Goal: Navigation & Orientation: Find specific page/section

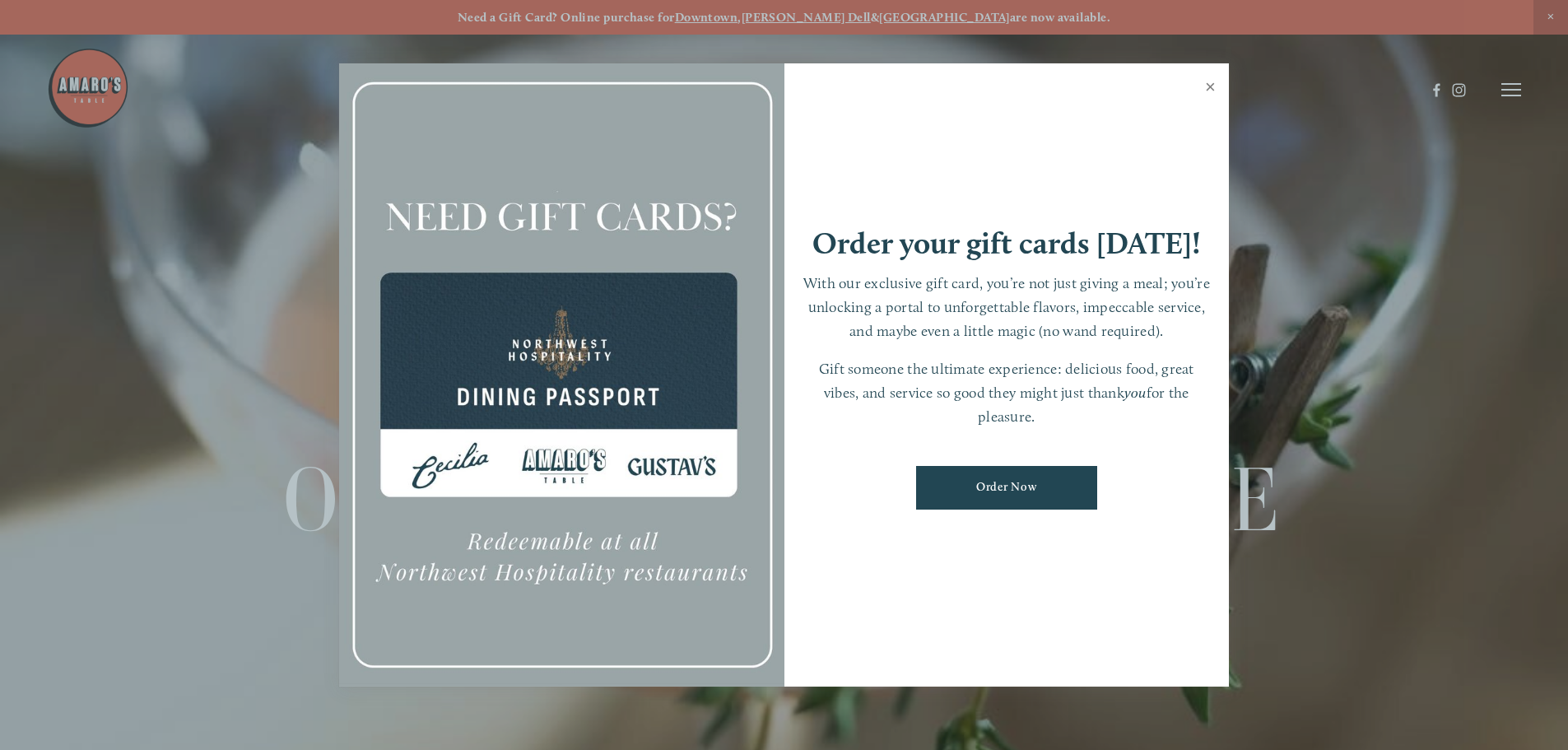
click at [1211, 90] on link "Close" at bounding box center [1210, 89] width 32 height 46
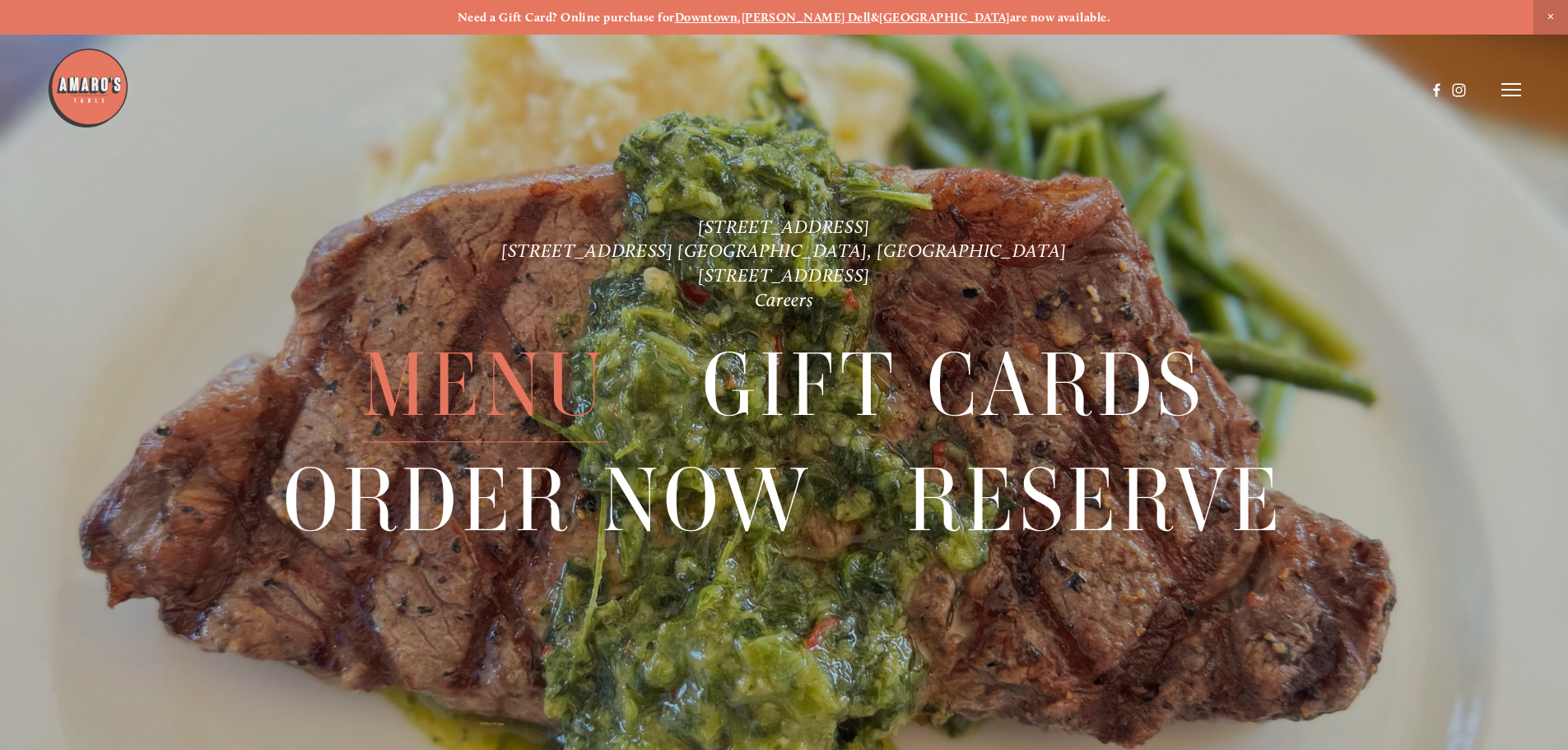
click at [467, 372] on span "Menu" at bounding box center [484, 385] width 245 height 114
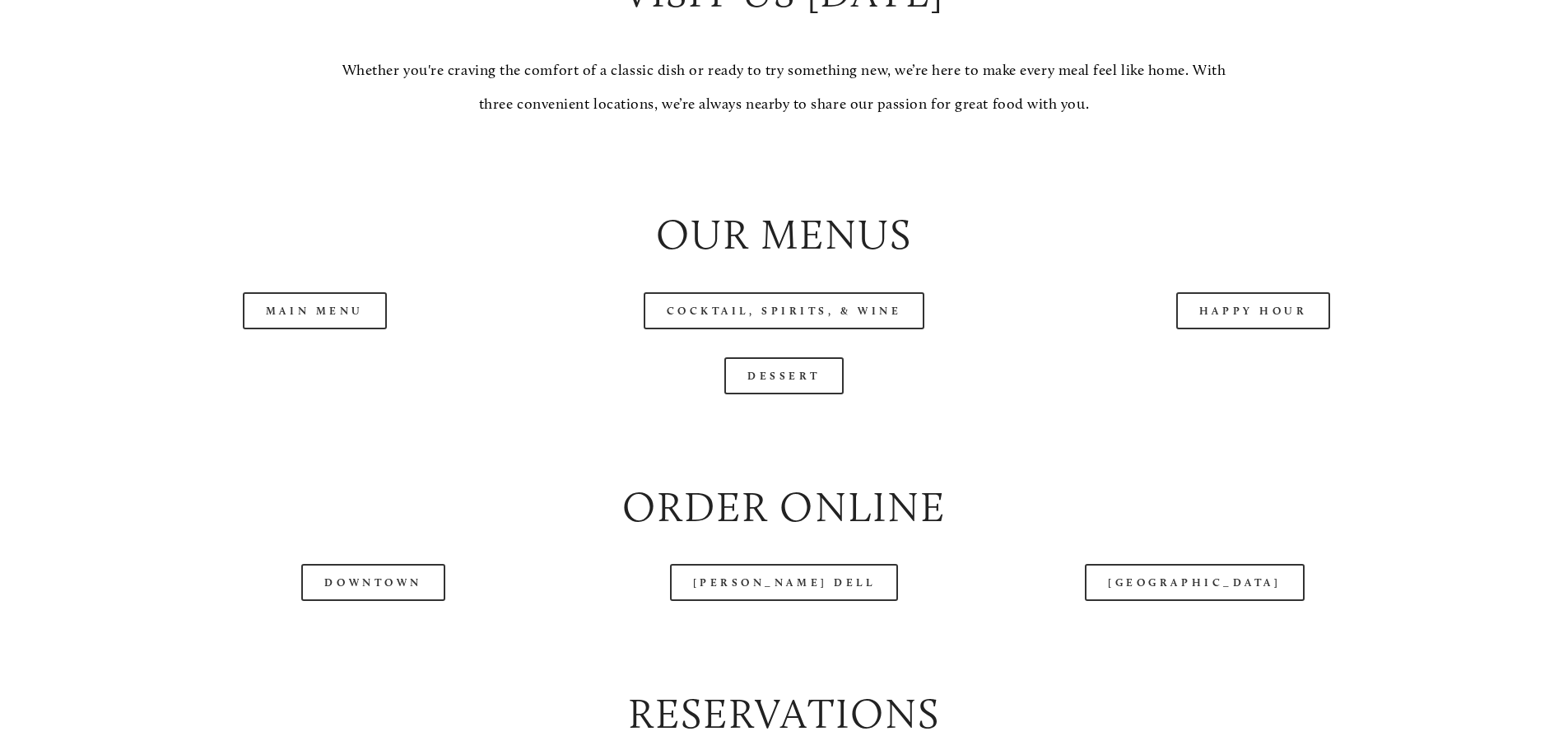
scroll to position [1784, 0]
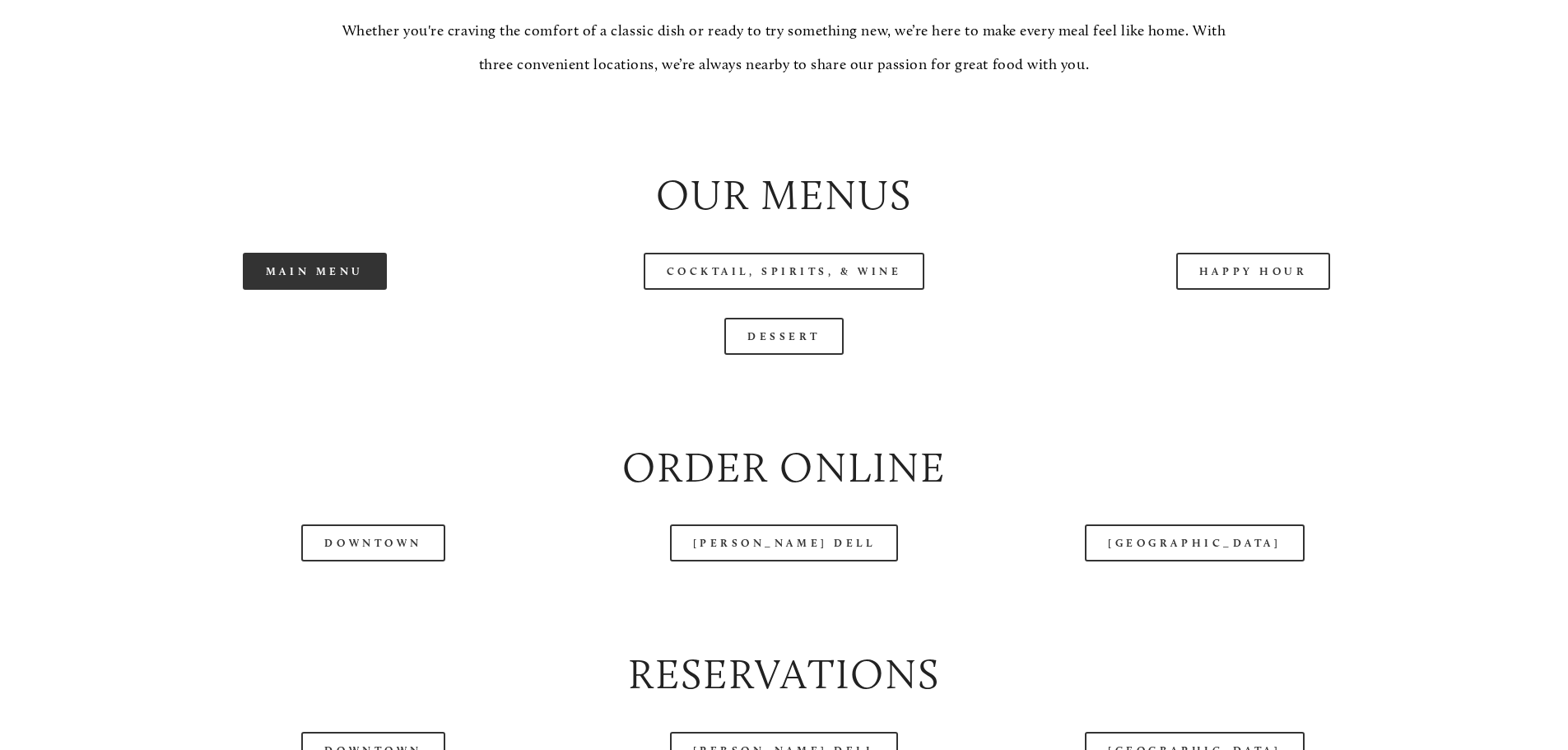
click at [322, 290] on link "Main Menu" at bounding box center [315, 272] width 144 height 37
